Goal: Information Seeking & Learning: Check status

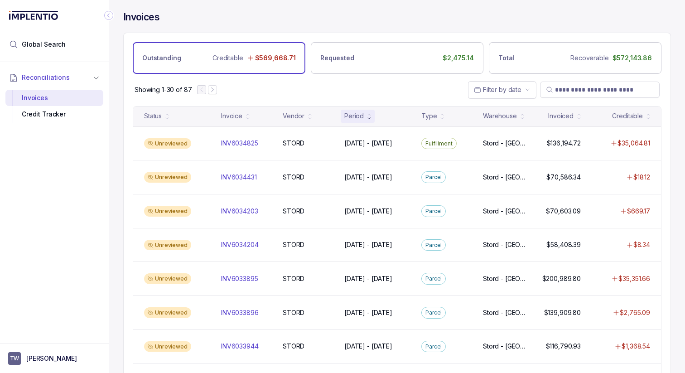
click at [286, 141] on p "STORD" at bounding box center [294, 143] width 26 height 10
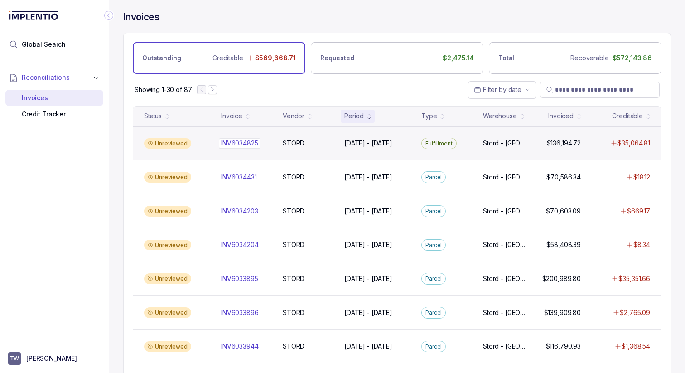
click at [237, 147] on div "INV6034825 INV6034825" at bounding box center [239, 143] width 37 height 9
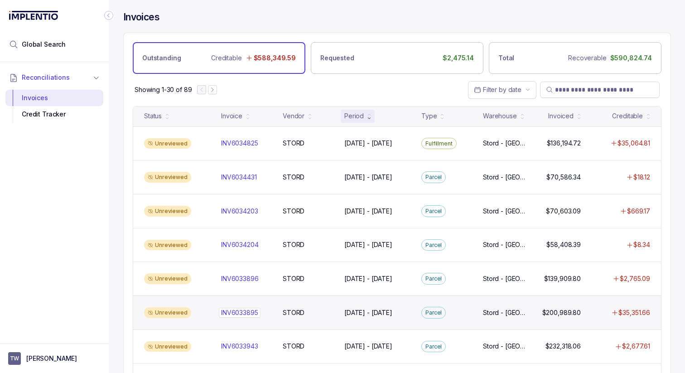
click at [243, 308] on div "INV6033895 INV6033895" at bounding box center [239, 312] width 37 height 9
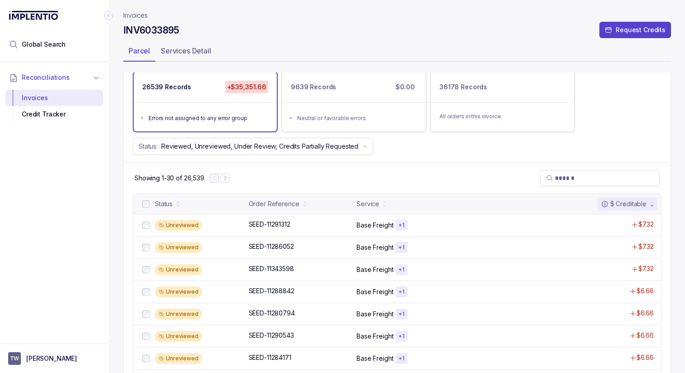
scroll to position [73, 0]
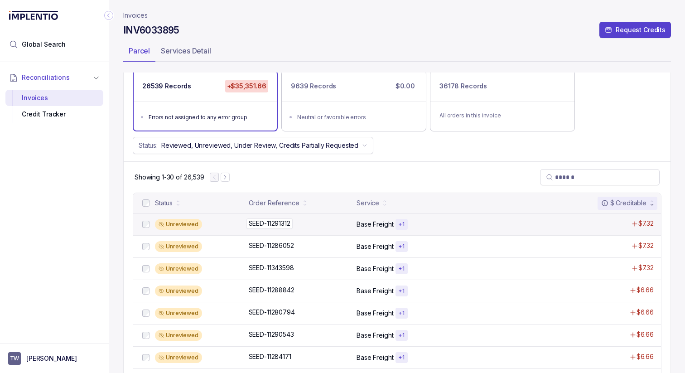
click at [253, 226] on div "SEED-11291312 SEED-11291312" at bounding box center [270, 223] width 42 height 9
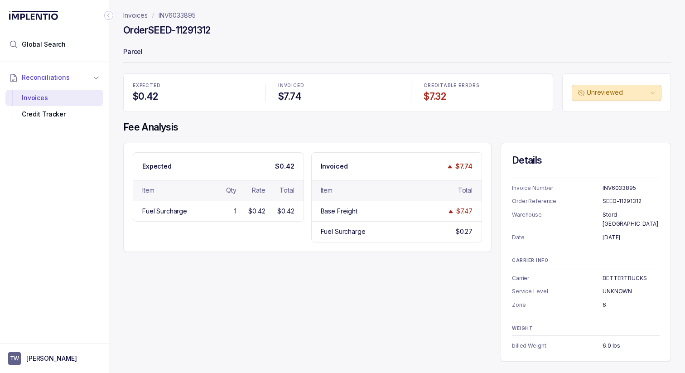
click at [137, 14] on p "Invoices" at bounding box center [135, 15] width 24 height 9
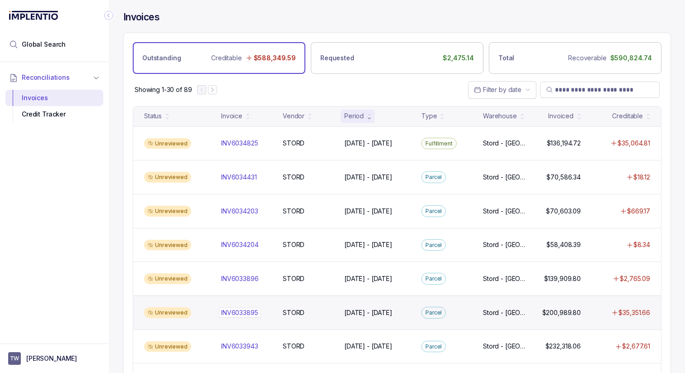
click at [227, 314] on p "INV6033895" at bounding box center [240, 313] width 42 height 10
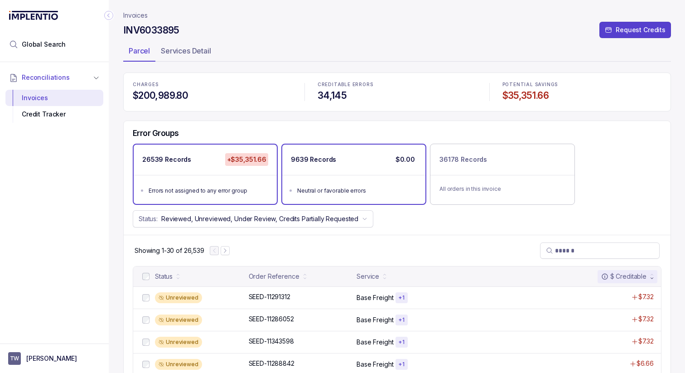
click at [355, 200] on ul "Neutral or favorable errors" at bounding box center [353, 189] width 143 height 29
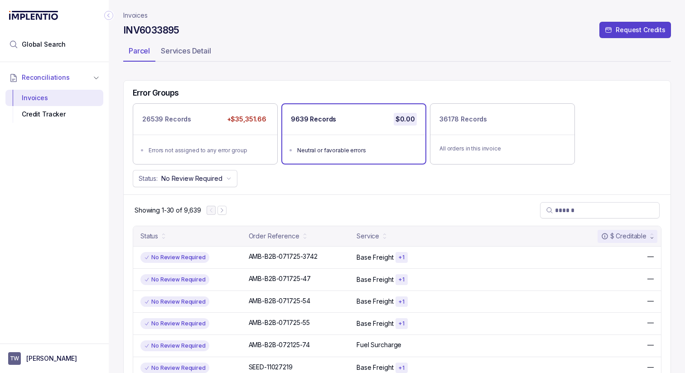
scroll to position [57, 0]
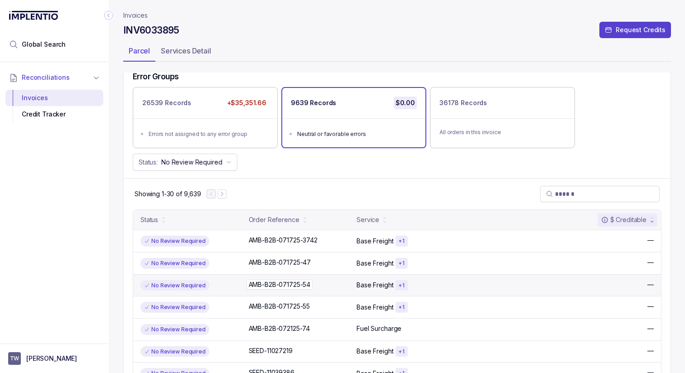
click at [323, 283] on div "AMB-B2B-071725-54 AMB-B2B-071725-54" at bounding box center [300, 284] width 103 height 9
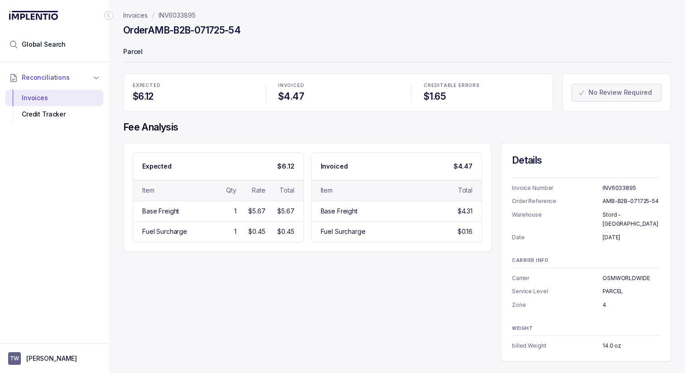
click at [139, 16] on p "Invoices" at bounding box center [135, 15] width 24 height 9
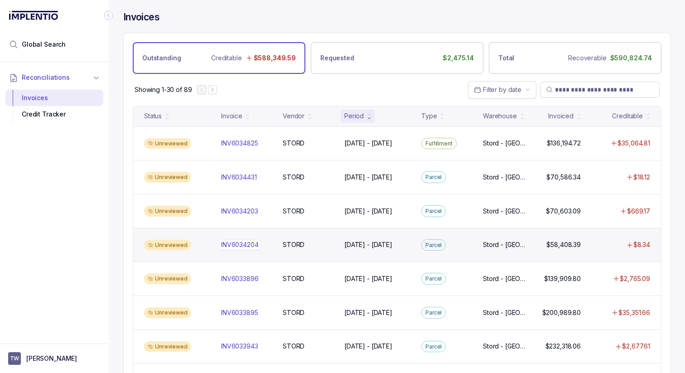
scroll to position [11, 0]
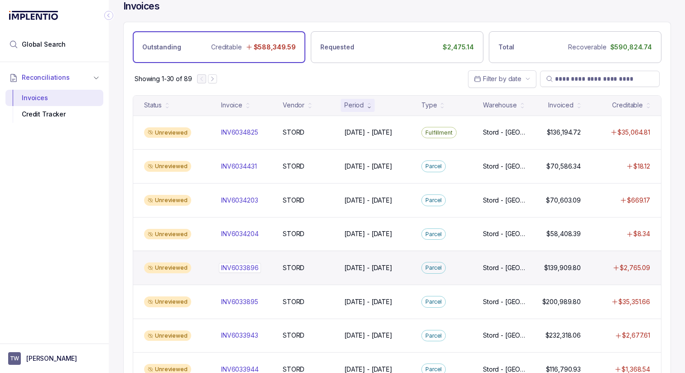
click at [231, 263] on p "INV6033896" at bounding box center [240, 268] width 42 height 10
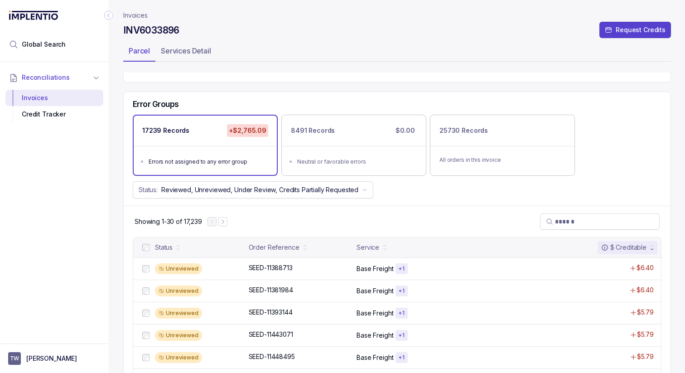
scroll to position [32, 0]
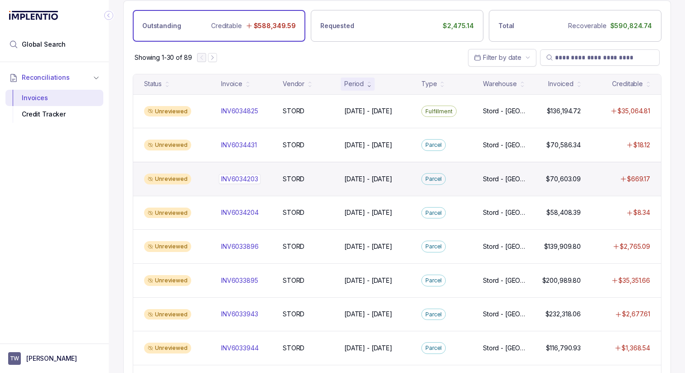
click at [223, 183] on div "INV6034203 INV6034203" at bounding box center [239, 179] width 37 height 9
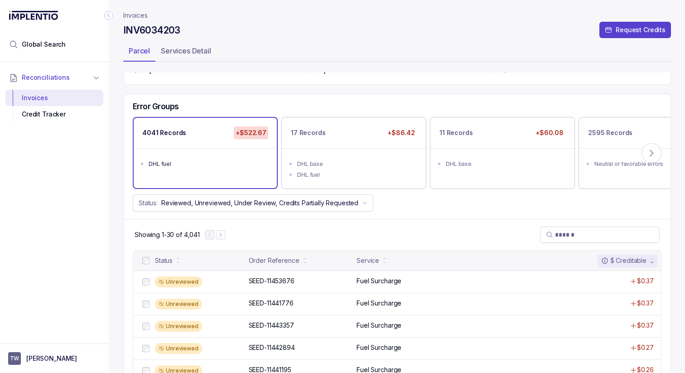
scroll to position [27, 0]
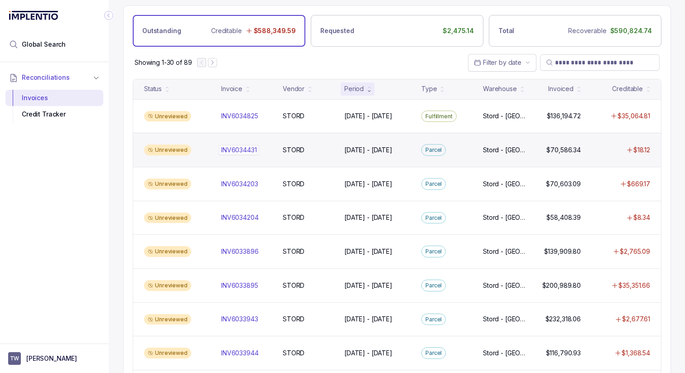
click at [247, 151] on p "INV6034431" at bounding box center [239, 150] width 40 height 10
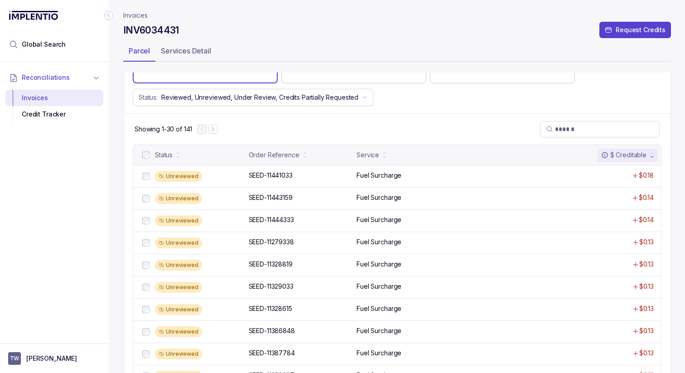
scroll to position [129, 0]
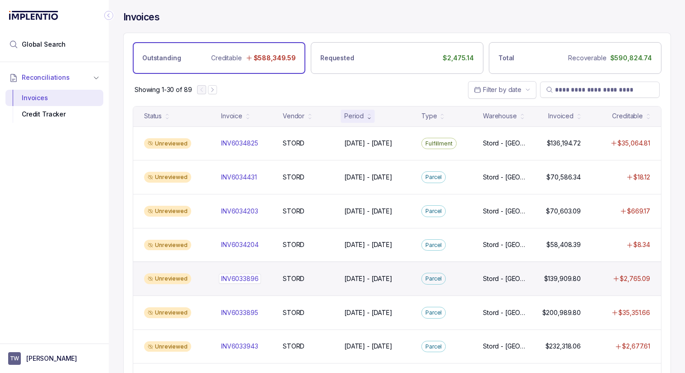
click at [239, 282] on p "INV6033896" at bounding box center [240, 279] width 42 height 10
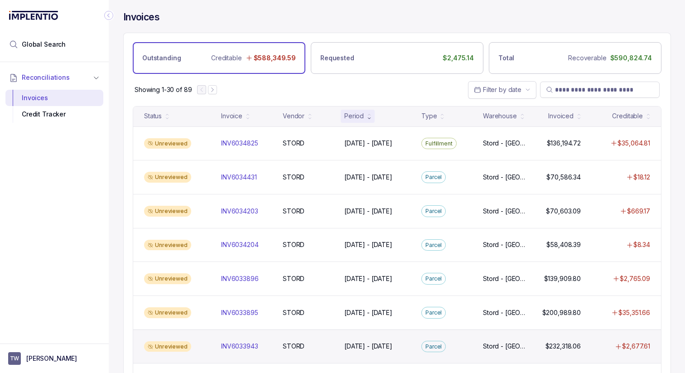
click at [236, 341] on div "Unreviewed INV6033943 INV6033943 STORD STORD [DATE] - [DATE] [DATE] - [DATE] [G…" at bounding box center [397, 347] width 528 height 34
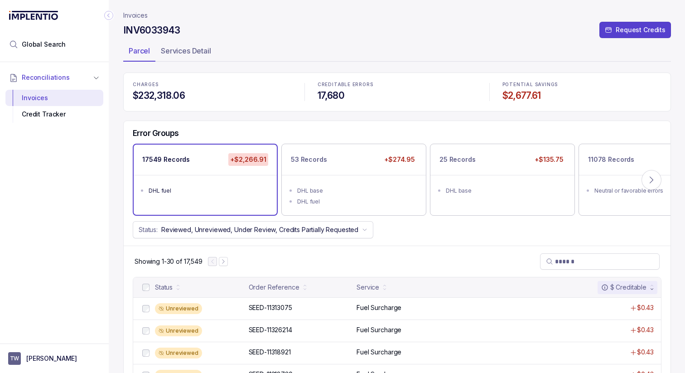
scroll to position [6, 0]
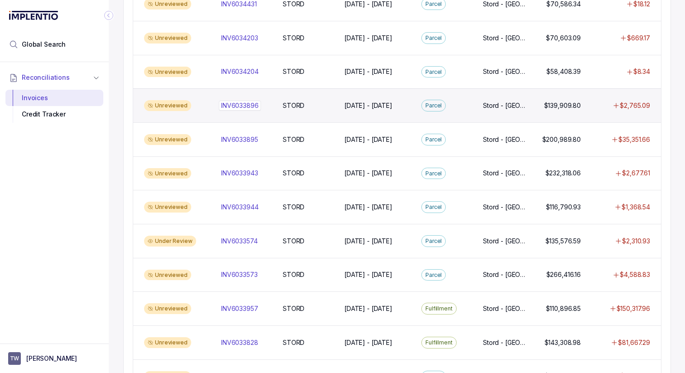
scroll to position [173, 0]
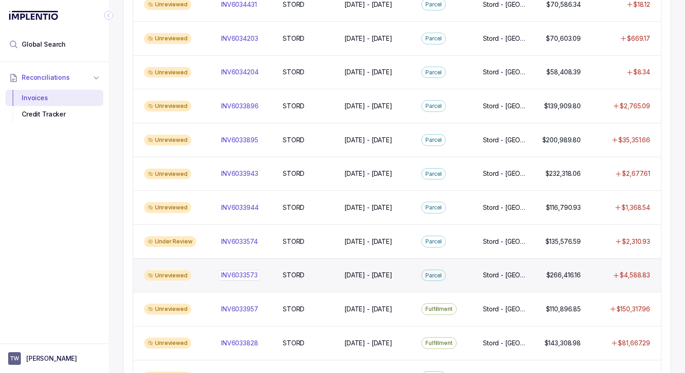
click at [235, 277] on p "INV6033573" at bounding box center [239, 275] width 41 height 10
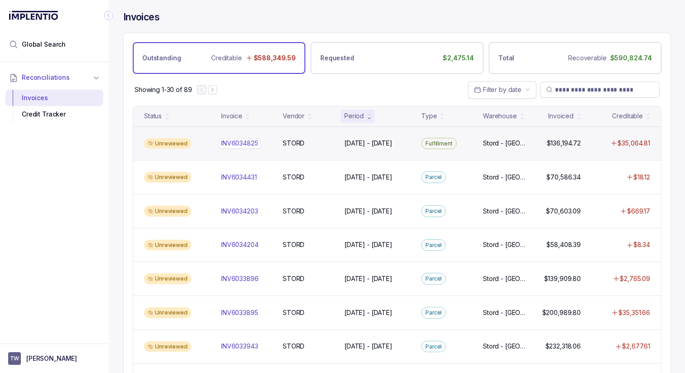
click at [233, 146] on div "INV6034825 INV6034825" at bounding box center [239, 143] width 37 height 9
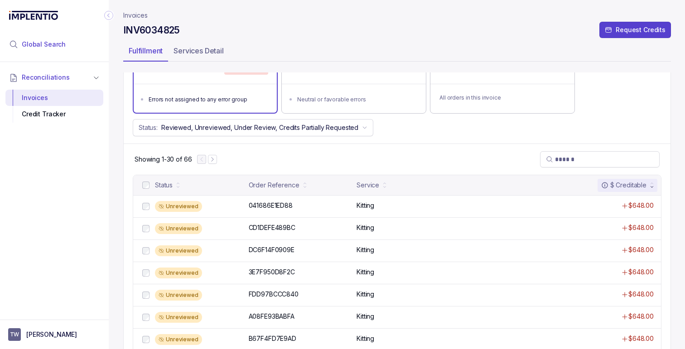
scroll to position [91, 0]
click at [44, 46] on span "Global Search" at bounding box center [44, 44] width 44 height 9
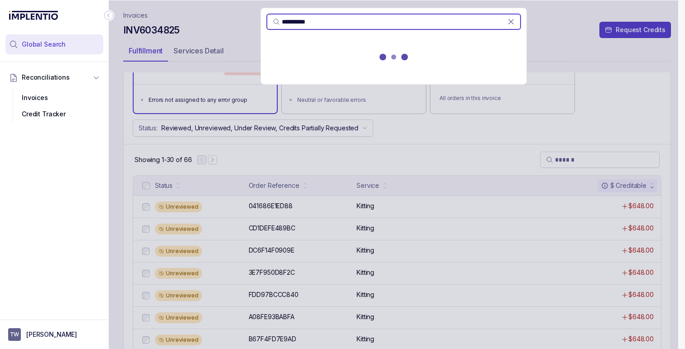
type input "**********"
click at [346, 63] on div at bounding box center [394, 59] width 266 height 40
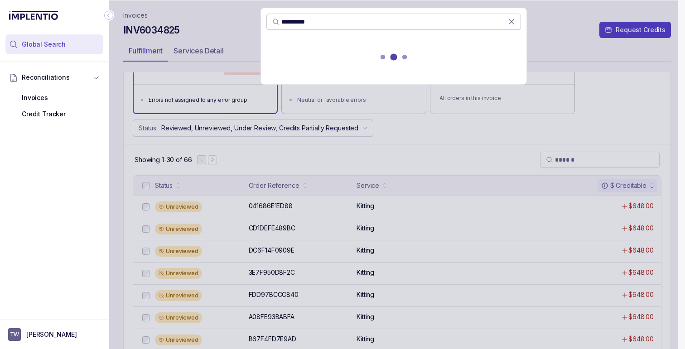
click at [343, 22] on input "**********" at bounding box center [394, 21] width 227 height 9
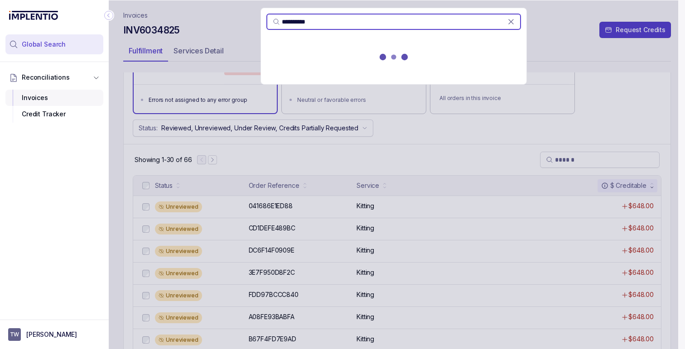
click at [36, 97] on div "Invoices" at bounding box center [54, 98] width 83 height 16
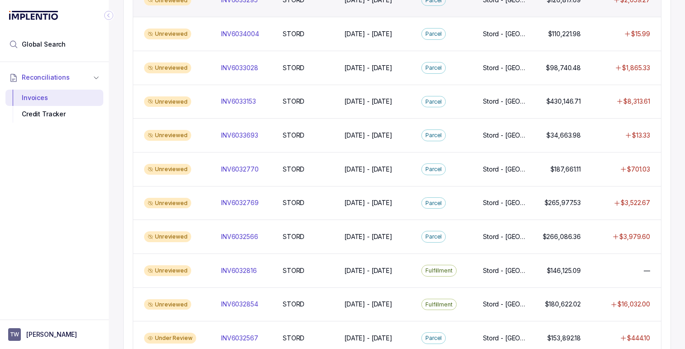
scroll to position [589, 0]
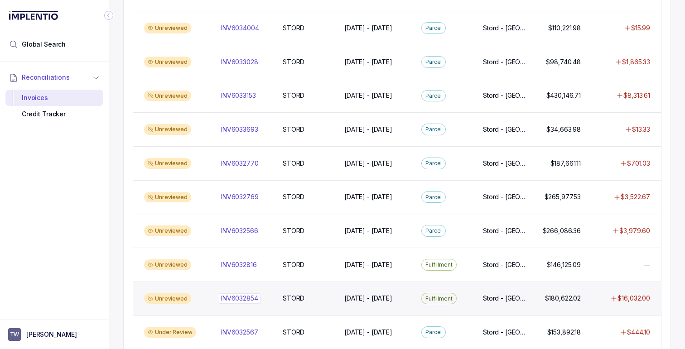
click at [240, 294] on p "INV6032854" at bounding box center [240, 299] width 42 height 10
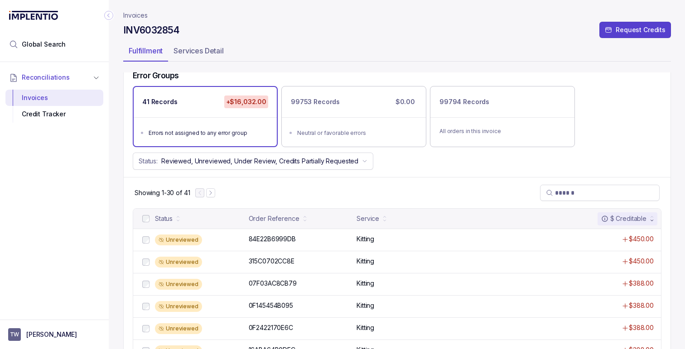
scroll to position [56, 0]
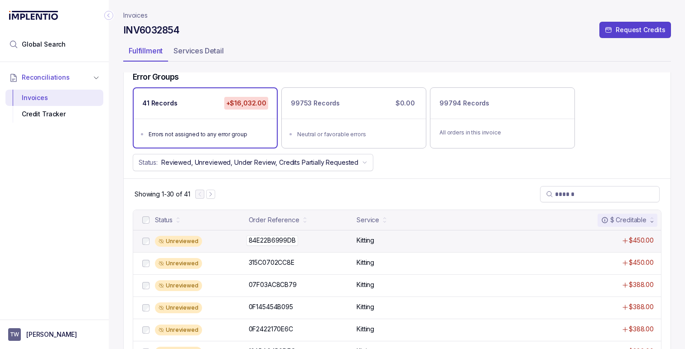
click at [288, 236] on p "84E22B6999DB" at bounding box center [273, 241] width 52 height 10
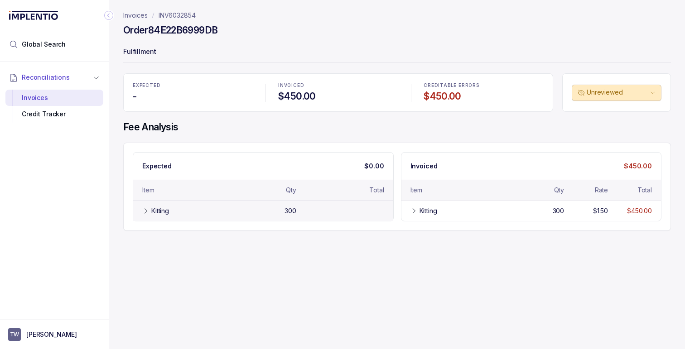
click at [145, 208] on icon at bounding box center [145, 211] width 7 height 7
drag, startPoint x: 203, startPoint y: 232, endPoint x: 145, endPoint y: 233, distance: 57.6
click at [145, 233] on div "PDS-WK-TEMP" at bounding box center [197, 231] width 110 height 9
click at [175, 258] on div "Invoices INV6032854 Order 84E22B6999DB Fulfillment EXPECTED - INVOICED $450.00 …" at bounding box center [394, 174] width 570 height 349
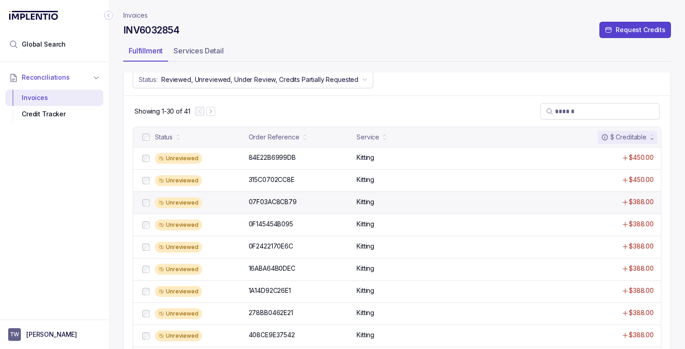
scroll to position [140, 0]
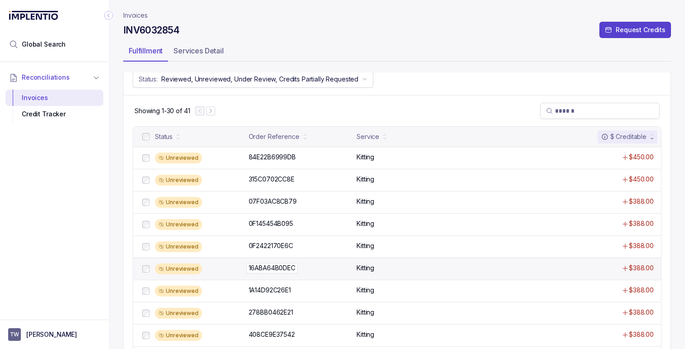
click at [260, 264] on p "16ABA64B0DEC" at bounding box center [272, 268] width 51 height 10
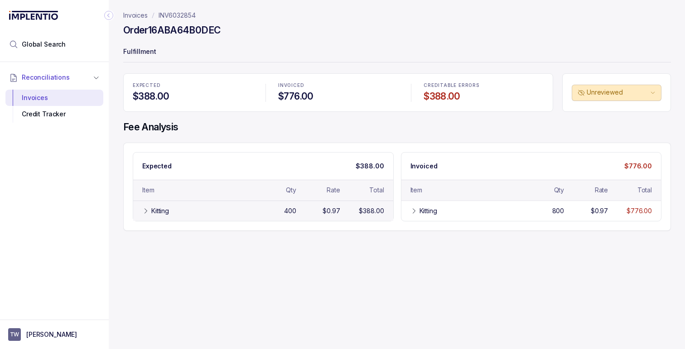
click at [148, 214] on icon at bounding box center [145, 211] width 7 height 7
drag, startPoint x: 298, startPoint y: 212, endPoint x: 291, endPoint y: 212, distance: 6.8
click at [291, 212] on div "400" at bounding box center [290, 211] width 12 height 9
click at [345, 213] on div "Kitting 400 $0.97 $388.00" at bounding box center [263, 211] width 260 height 20
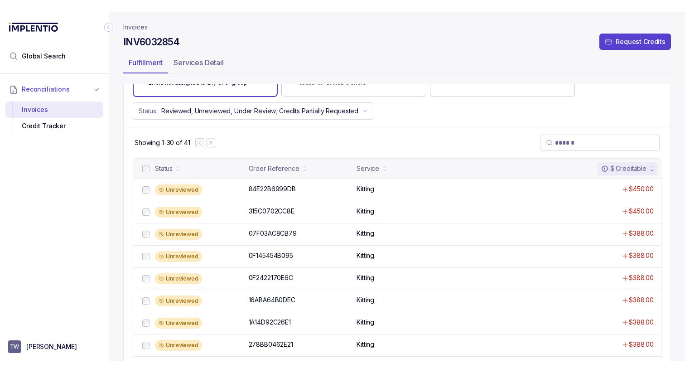
scroll to position [120, 0]
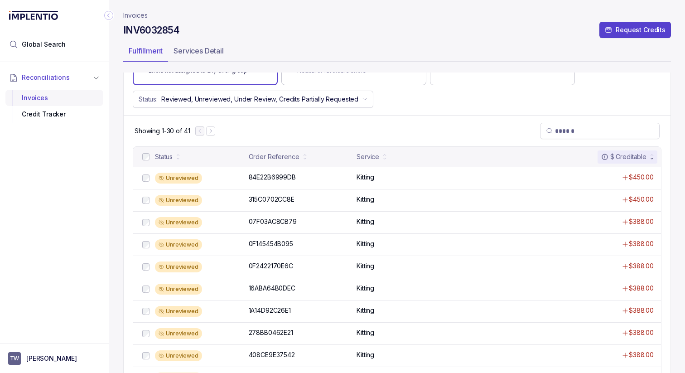
click at [32, 100] on div "Invoices" at bounding box center [54, 98] width 83 height 16
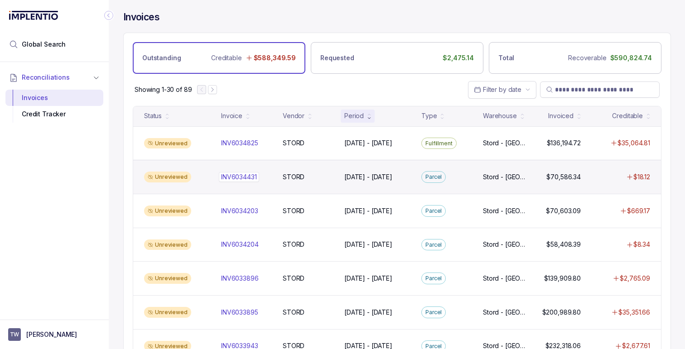
click at [248, 175] on p "INV6034431" at bounding box center [239, 177] width 36 height 9
